Goal: Task Accomplishment & Management: Manage account settings

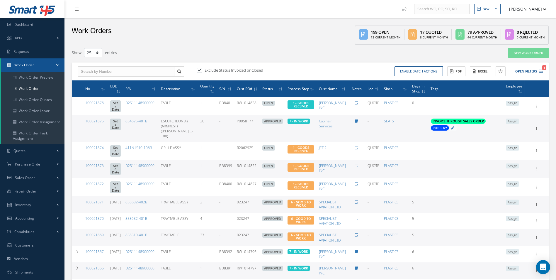
select select "25"
click at [28, 89] on link "Work Order" at bounding box center [32, 88] width 63 height 11
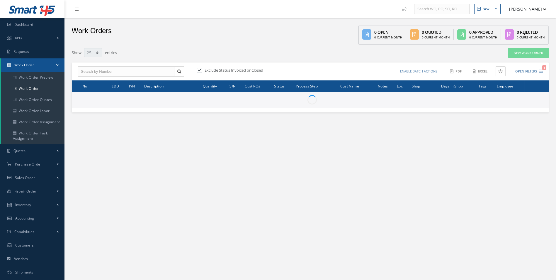
select select "25"
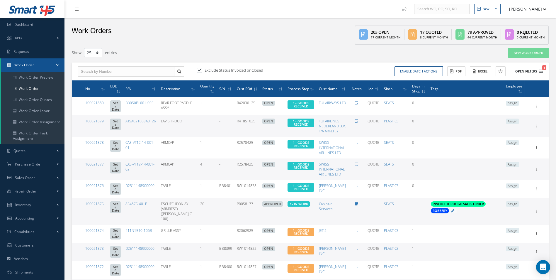
click at [537, 71] on button "Open Filters 1" at bounding box center [526, 72] width 33 height 10
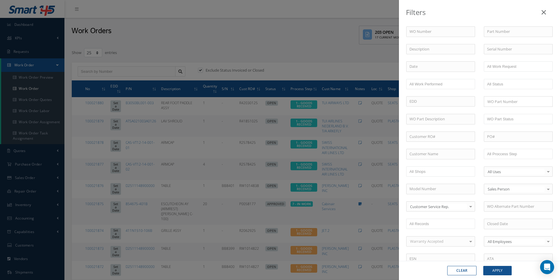
click at [524, 145] on div "WO Number Part Number Description Serial Number - BER CERTIFICATION FILE ONLY D…" at bounding box center [479, 191] width 155 height 331
click at [517, 158] on ul at bounding box center [518, 154] width 69 height 10
click at [533, 155] on ul "10 - SHIPPING" at bounding box center [518, 154] width 69 height 10
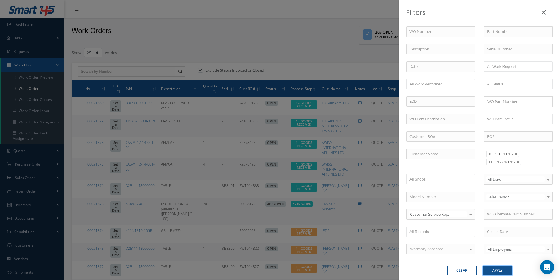
drag, startPoint x: 503, startPoint y: 270, endPoint x: 525, endPoint y: 237, distance: 40.1
click at [503, 269] on button "Apply" at bounding box center [497, 269] width 28 height 9
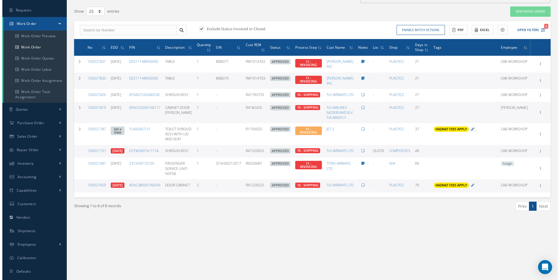
scroll to position [24, 0]
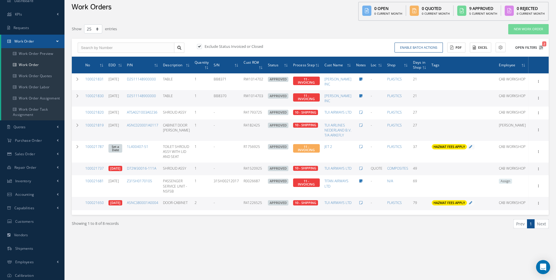
click at [542, 46] on span "2" at bounding box center [544, 43] width 4 height 5
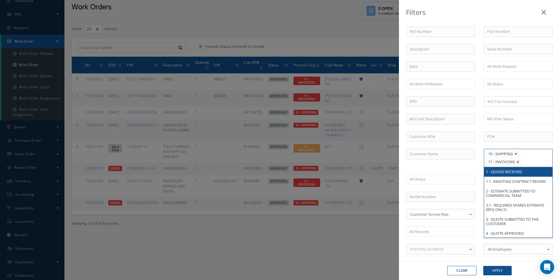
click at [525, 164] on input "text" at bounding box center [526, 161] width 7 height 7
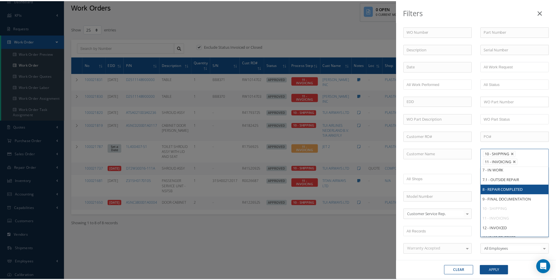
scroll to position [111, 0]
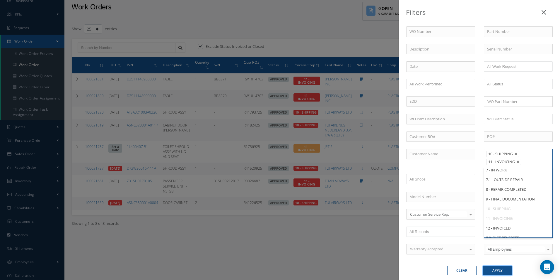
click at [505, 272] on button "Apply" at bounding box center [497, 269] width 28 height 9
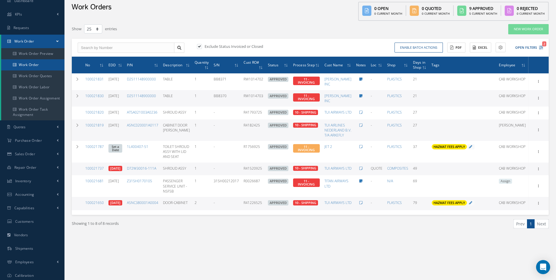
click at [31, 63] on link "Work Order" at bounding box center [32, 64] width 63 height 11
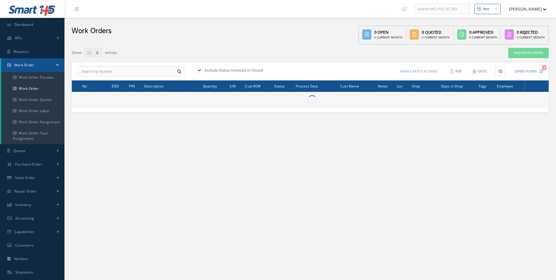
select select "25"
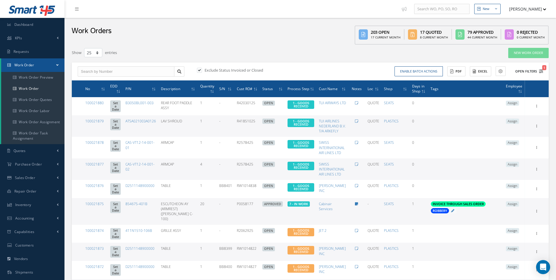
click at [538, 70] on button "Open Filters 1" at bounding box center [526, 72] width 33 height 10
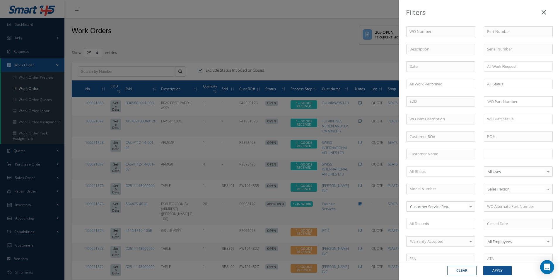
click at [512, 154] on input "text" at bounding box center [505, 153] width 37 height 7
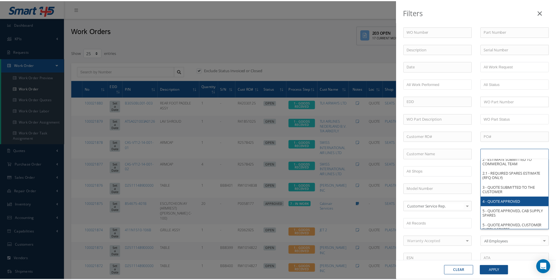
scroll to position [53, 0]
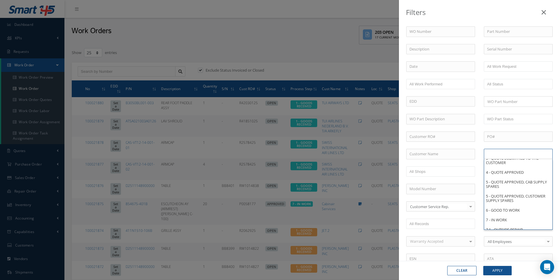
click at [272, 55] on div "Filters WO Number Part Number Description Serial Number - BER CERTIFICATION FIL…" at bounding box center [280, 140] width 560 height 280
type input "All Proccess Step"
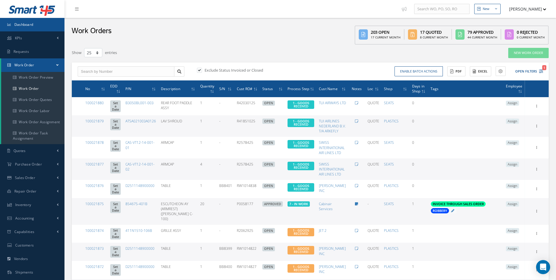
click at [15, 29] on link "Dashboard" at bounding box center [32, 24] width 64 height 13
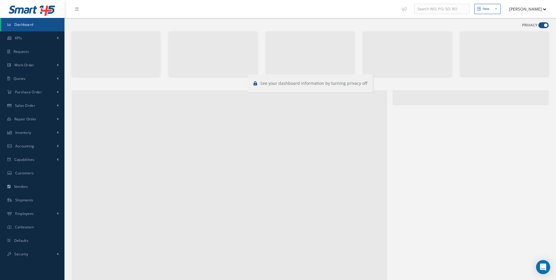
click at [547, 25] on span at bounding box center [543, 25] width 10 height 6
click at [538, 26] on input "checkbox" at bounding box center [538, 26] width 0 height 0
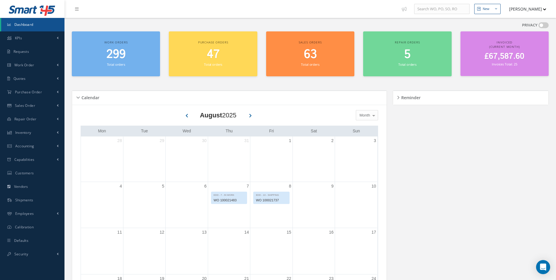
click at [527, 66] on div "£67,587.60 Invoices Total: 25" at bounding box center [504, 59] width 82 height 15
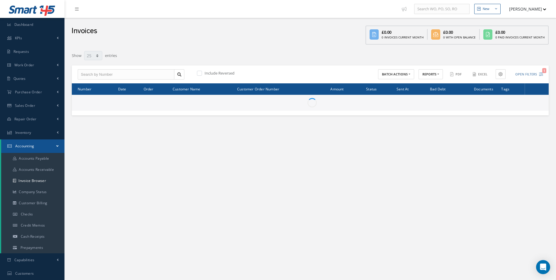
select select "25"
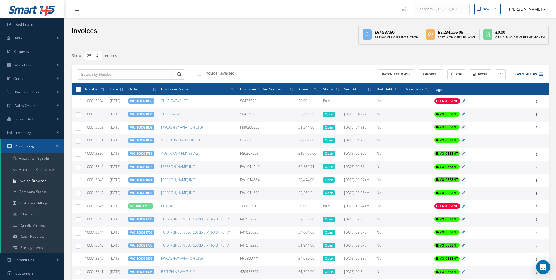
click at [202, 74] on label at bounding box center [202, 72] width 1 height 5
click at [200, 74] on input "checkbox" at bounding box center [199, 73] width 4 height 4
click at [202, 74] on label at bounding box center [202, 72] width 1 height 5
click at [200, 74] on input "checkbox" at bounding box center [199, 73] width 4 height 4
checkbox input "false"
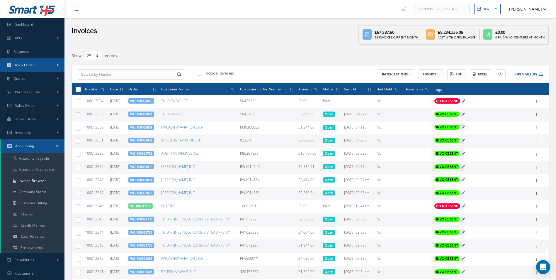
click at [27, 65] on span "Work Order" at bounding box center [24, 64] width 20 height 5
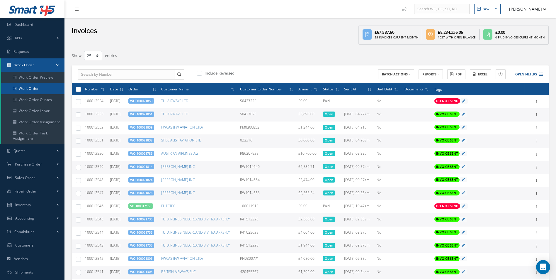
click at [34, 88] on link "Work Order" at bounding box center [32, 88] width 63 height 11
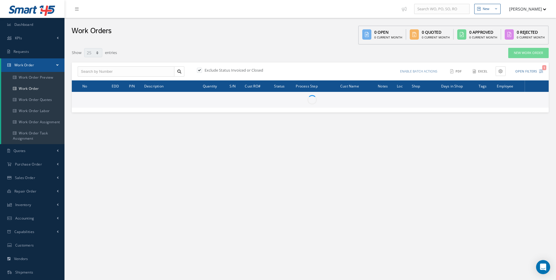
select select "25"
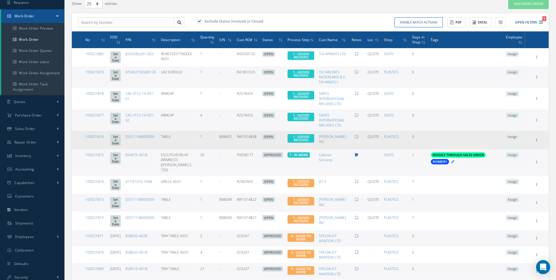
scroll to position [59, 0]
